Goal: Book appointment/travel/reservation

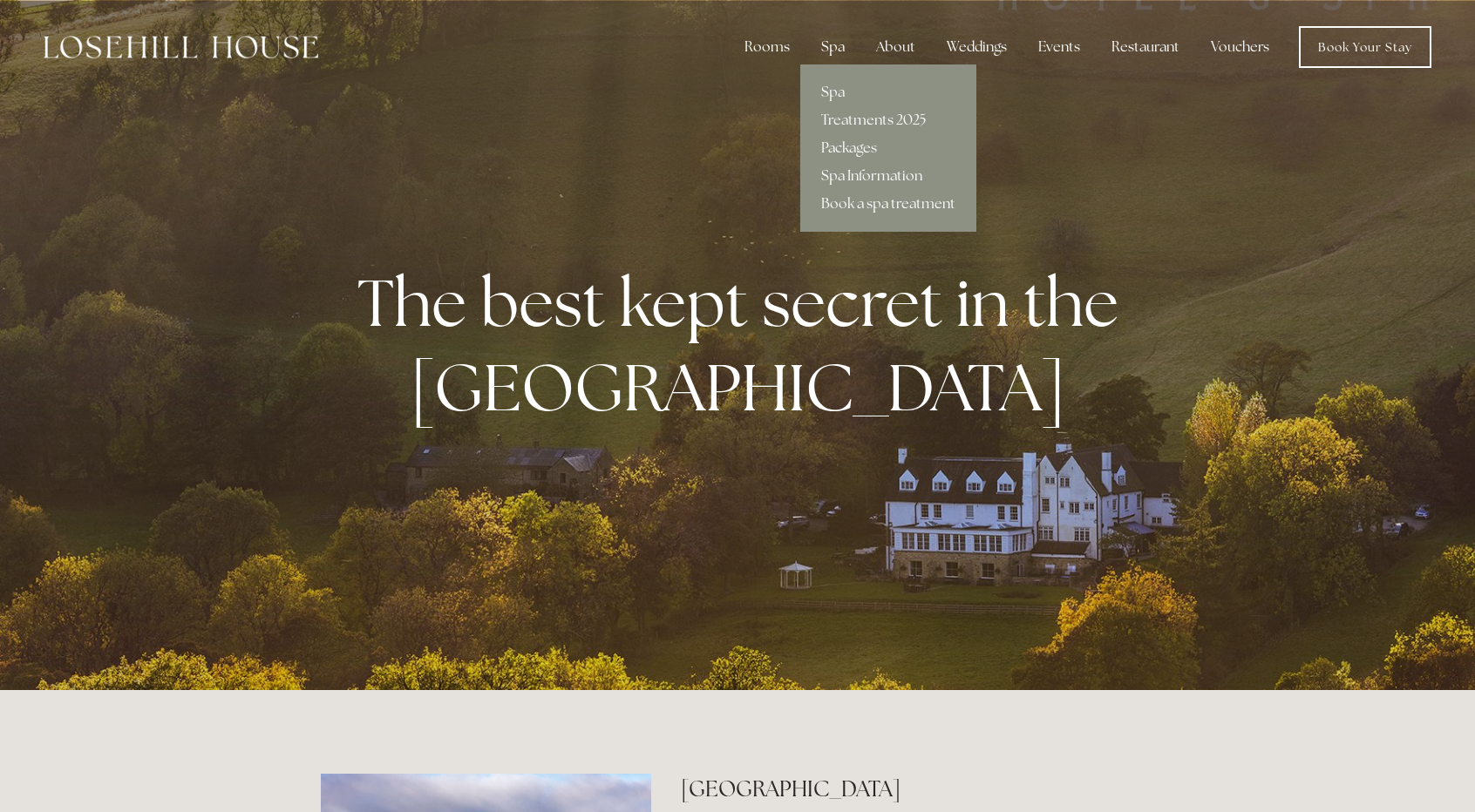
click at [830, 45] on div "Spa" at bounding box center [833, 48] width 51 height 35
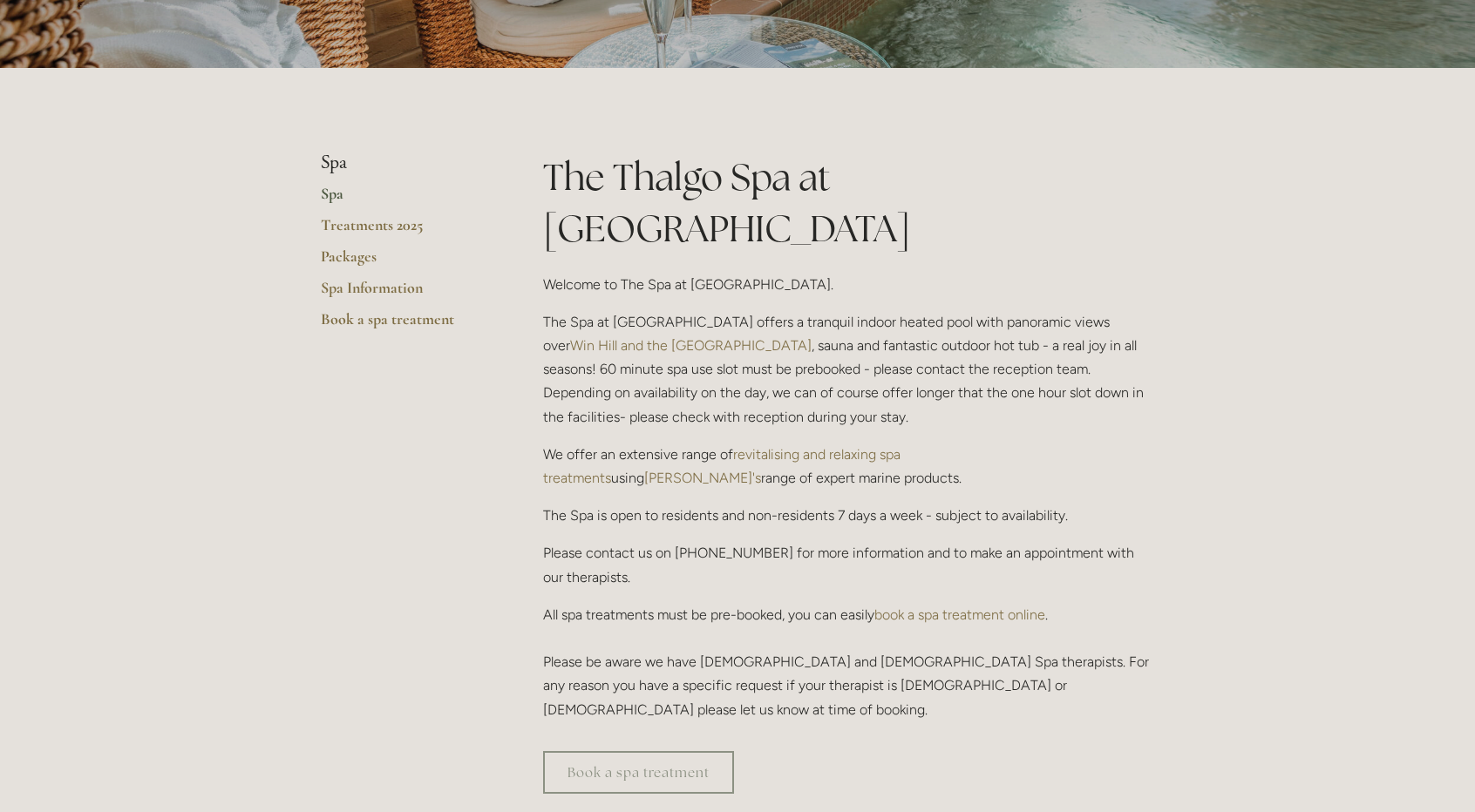
scroll to position [308, 0]
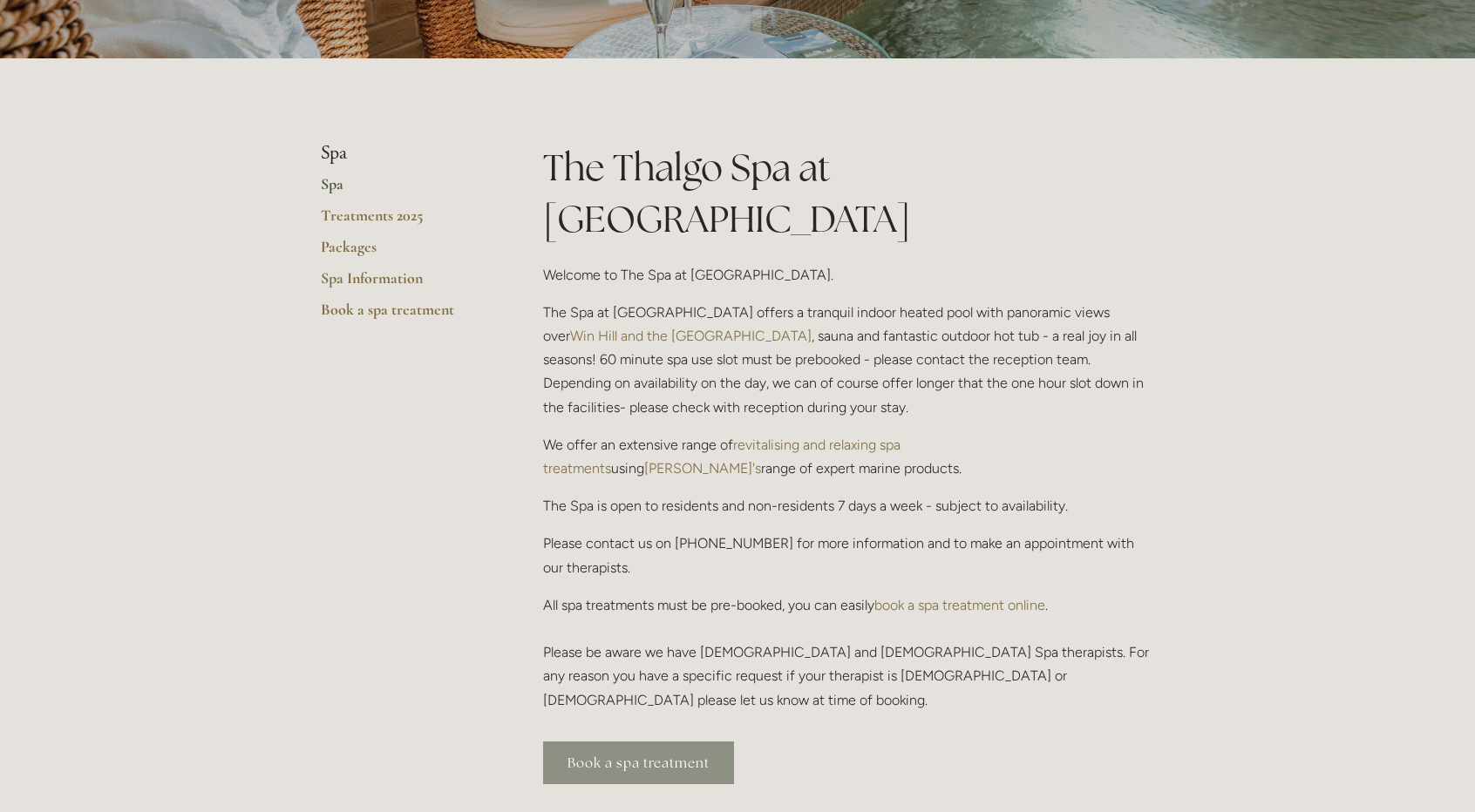
click at [628, 741] on link "Book a spa treatment" at bounding box center [639, 763] width 191 height 43
click at [656, 741] on link "Book a spa treatment" at bounding box center [639, 763] width 191 height 43
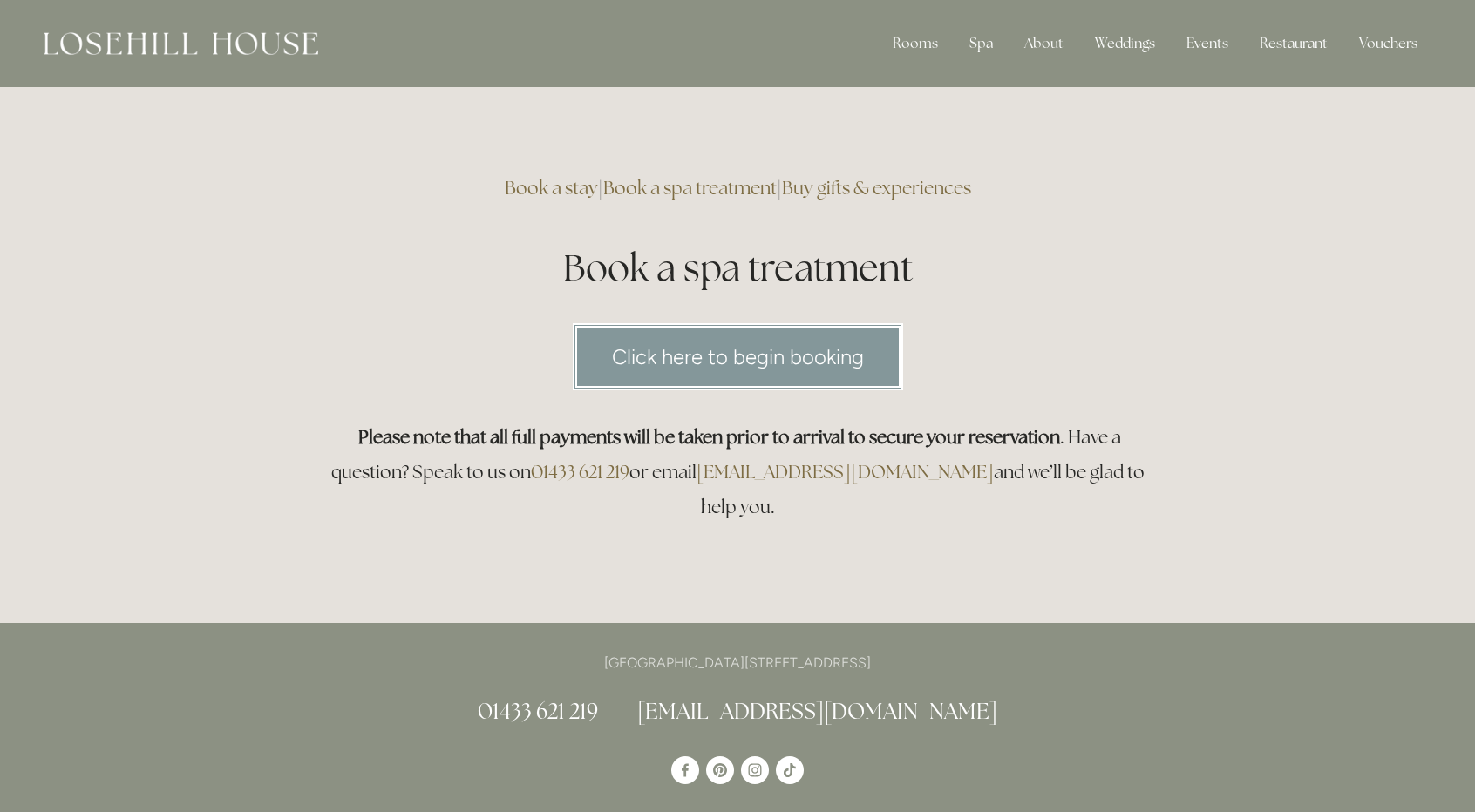
click at [763, 351] on link "Click here to begin booking" at bounding box center [738, 356] width 330 height 67
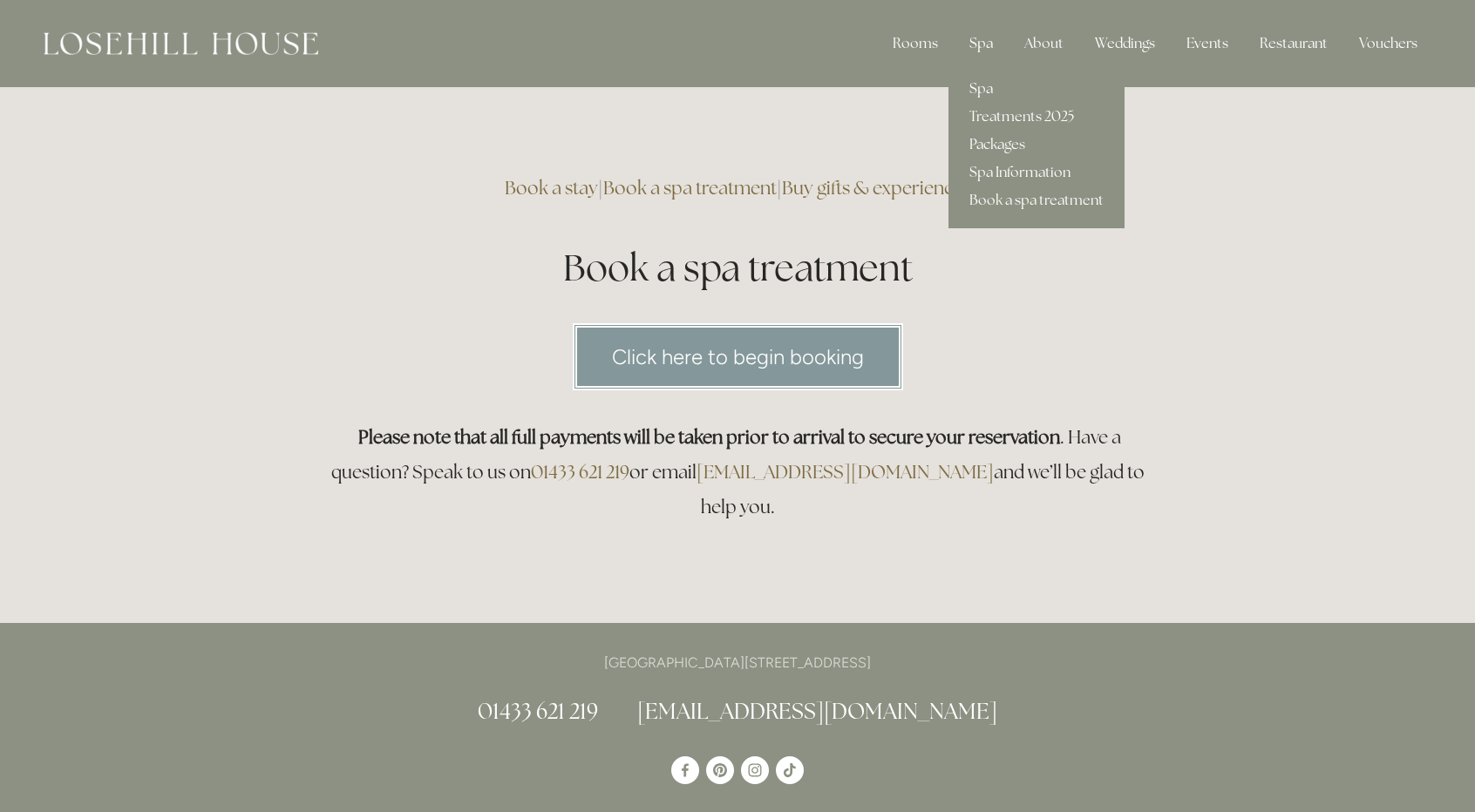
click at [976, 49] on div "Spa" at bounding box center [981, 44] width 51 height 35
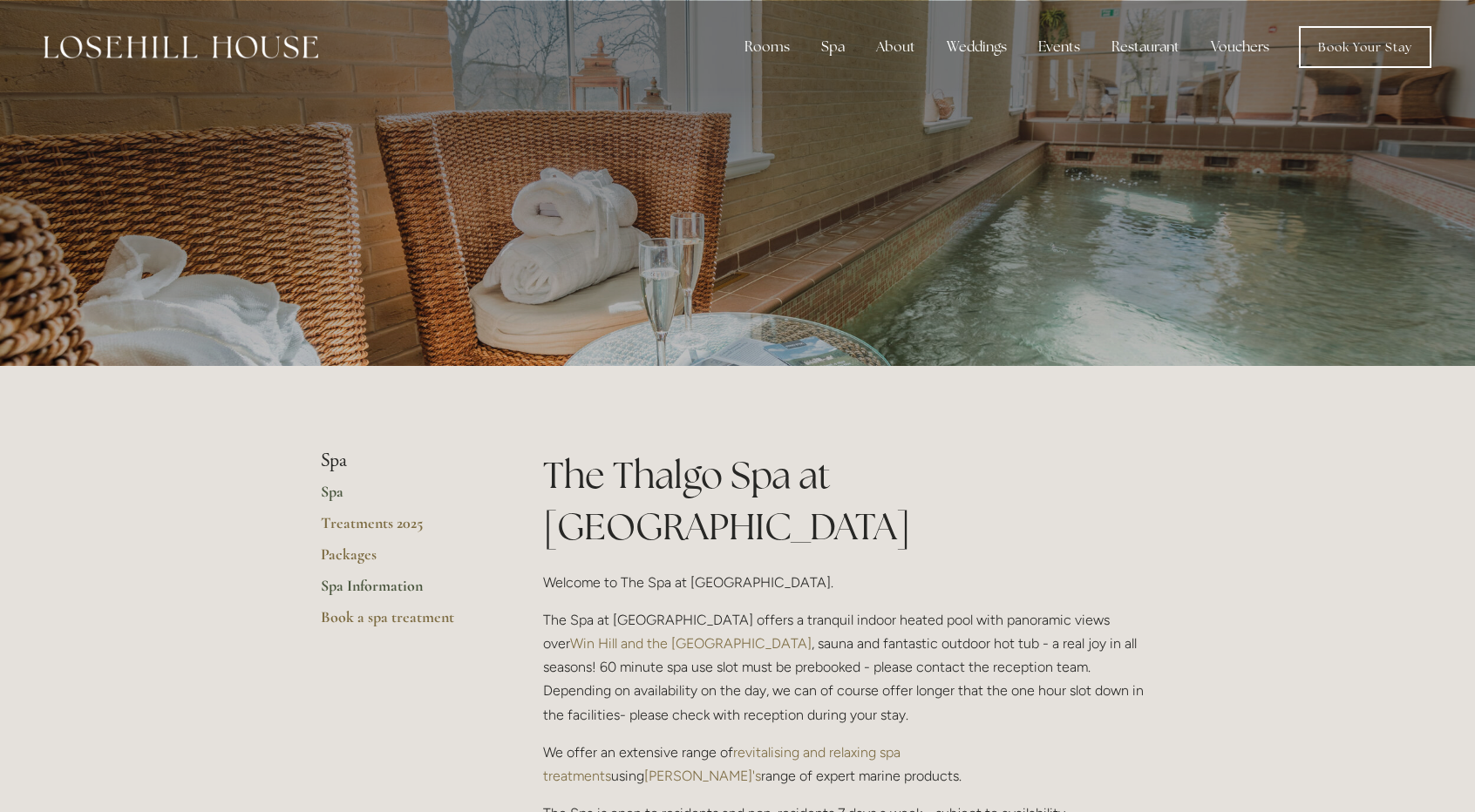
click at [369, 588] on link "Spa Information" at bounding box center [405, 592] width 167 height 31
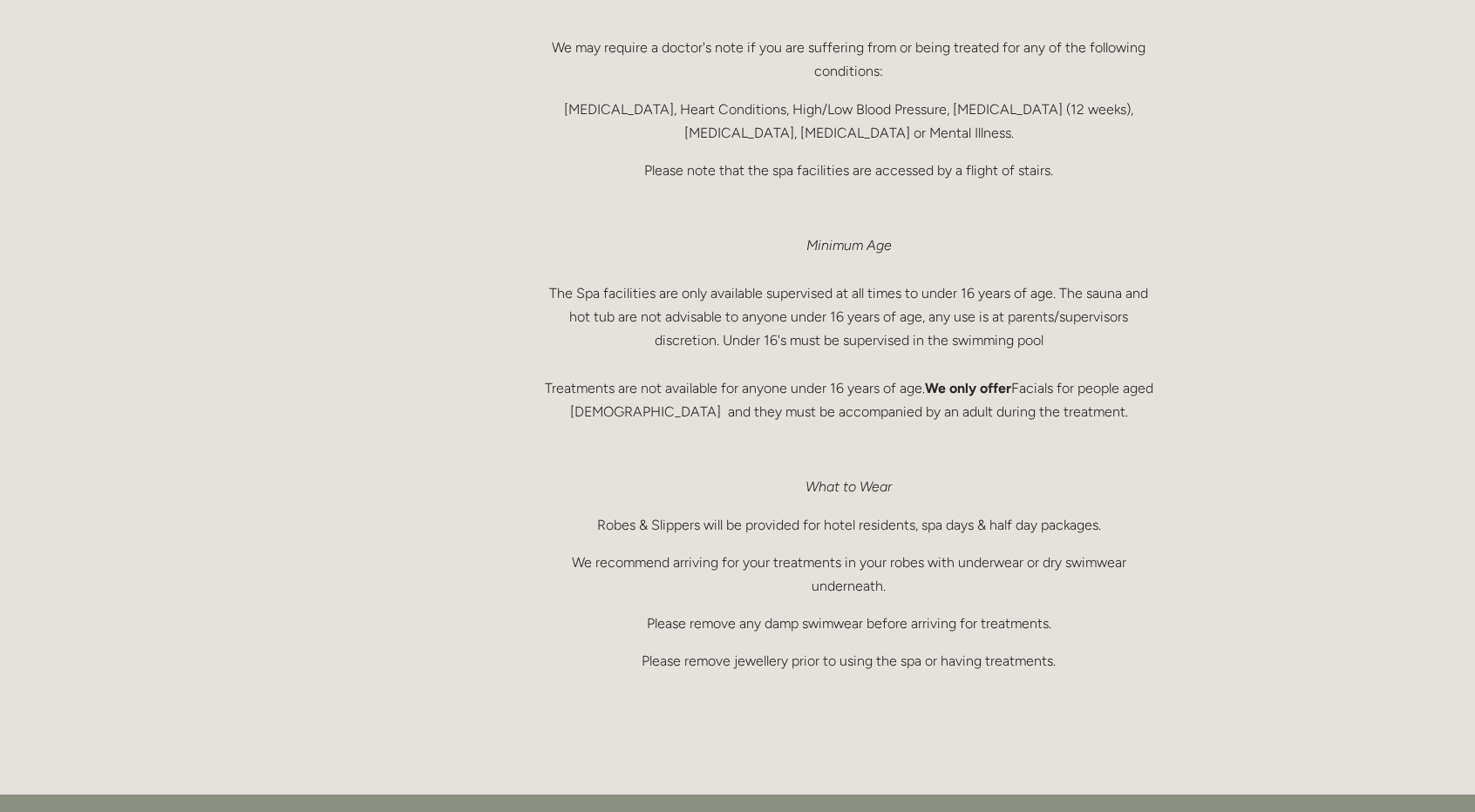
scroll to position [1289, 0]
